Goal: Navigation & Orientation: Go to known website

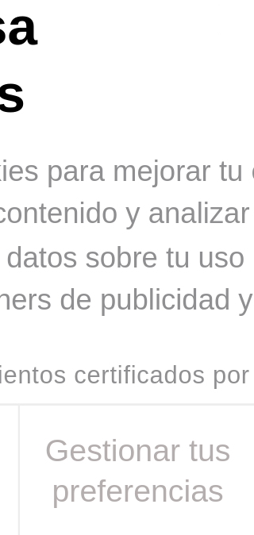
scroll to position [72, 0]
click at [75, 397] on p "Usamos cookies para mejorar tu experiencia, personalizar contenido y analizar e…" at bounding box center [127, 428] width 222 height 62
click at [63, 397] on p "Usamos cookies para mejorar tu experiencia, personalizar contenido y analizar e…" at bounding box center [127, 428] width 222 height 62
click at [85, 488] on button "Gestionar tus preferencias" at bounding box center [127, 511] width 85 height 47
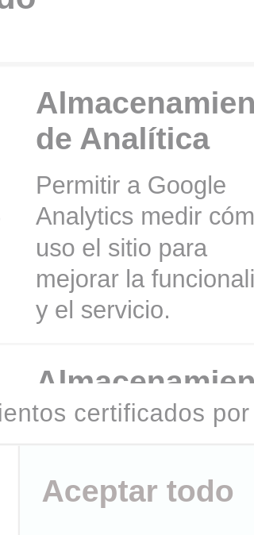
click at [65, 487] on span "Consentimientos certificados por" at bounding box center [99, 491] width 133 height 9
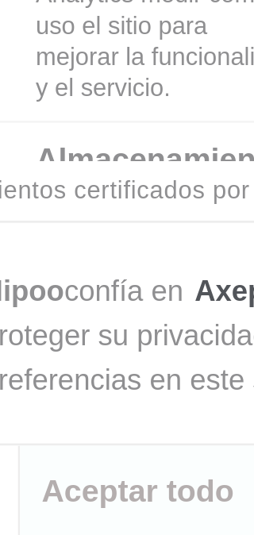
click at [84, 439] on div "Hipoo confía en Axeptio para proteger su privacidad y preferencias en este siti…" at bounding box center [154, 463] width 167 height 48
click at [67, 422] on div "Hipoo confía en Axeptio para proteger su privacidad y preferencias en este siti…" at bounding box center [127, 462] width 254 height 81
click at [3, 502] on button "Atrás" at bounding box center [42, 518] width 85 height 33
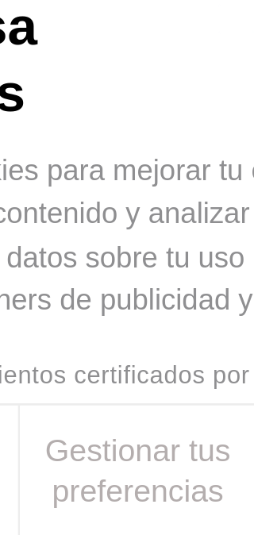
click at [85, 488] on button "Gestionar tus preferencias" at bounding box center [127, 511] width 85 height 47
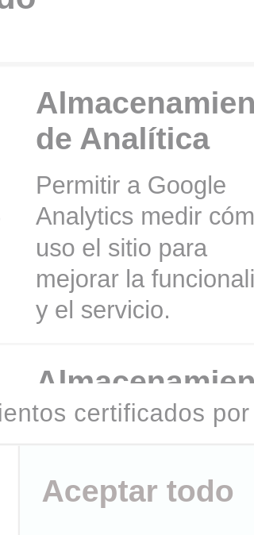
click at [68, 481] on button "Consentimientos certificados por" at bounding box center [126, 491] width 203 height 21
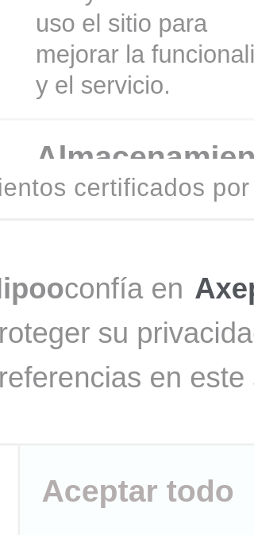
click at [3, 502] on button "Atrás" at bounding box center [42, 518] width 85 height 33
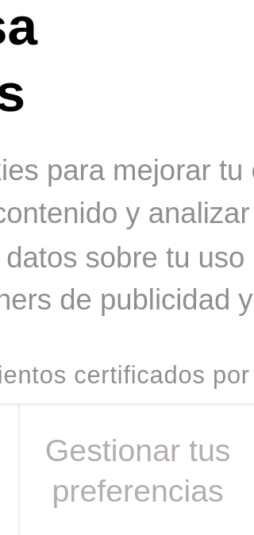
click at [75, 473] on span "Consentimientos certificados por" at bounding box center [99, 477] width 133 height 9
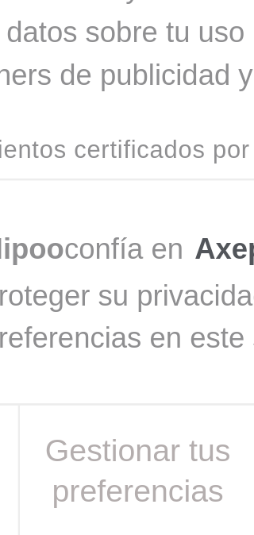
click at [85, 488] on button "Gestionar tus preferencias" at bounding box center [127, 511] width 85 height 47
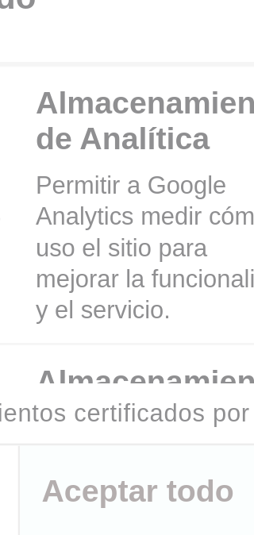
click at [33, 487] on span "Consentimientos certificados por" at bounding box center [99, 491] width 133 height 9
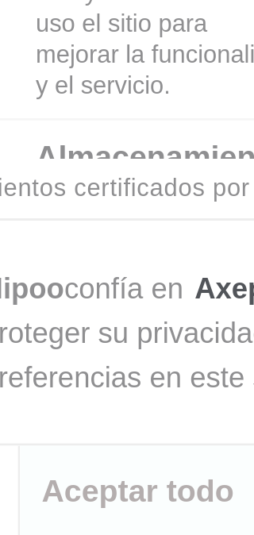
click at [32, 422] on div "Hipoo confía en Axeptio para proteger su privacidad y preferencias en este siti…" at bounding box center [127, 462] width 254 height 81
click at [85, 502] on button "Aceptar todo" at bounding box center [127, 518] width 85 height 33
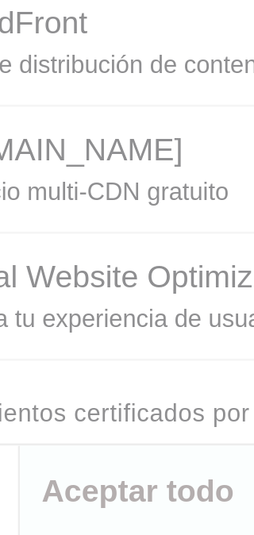
click at [1, 502] on button "Atrás" at bounding box center [42, 518] width 85 height 33
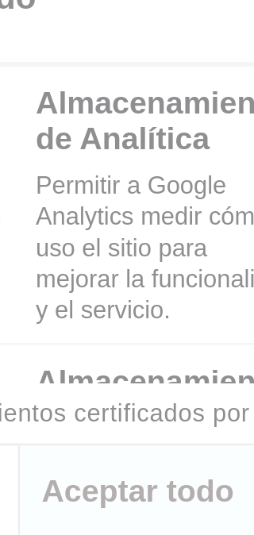
click at [90, 503] on p "Permitir a Google guardar información de publicidad en mi dispositivo para una …" at bounding box center [144, 536] width 109 height 67
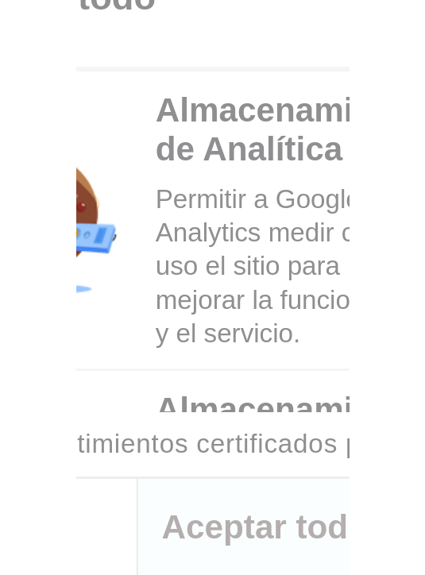
scroll to position [265, 0]
